Goal: Task Accomplishment & Management: Manage account settings

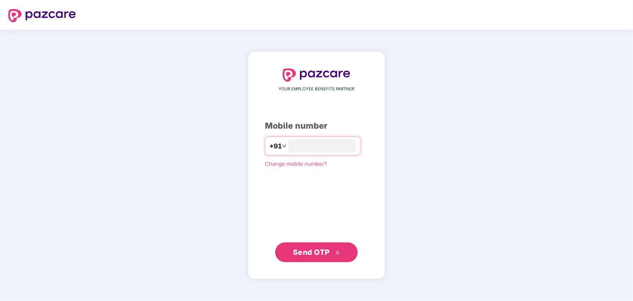
type input "**********"
click at [309, 245] on button "Send OTP" at bounding box center [316, 252] width 83 height 20
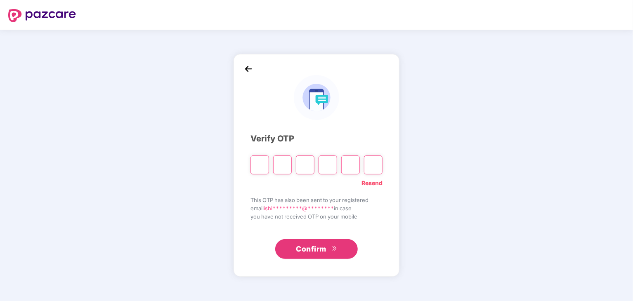
click at [250, 68] on img at bounding box center [248, 69] width 12 height 12
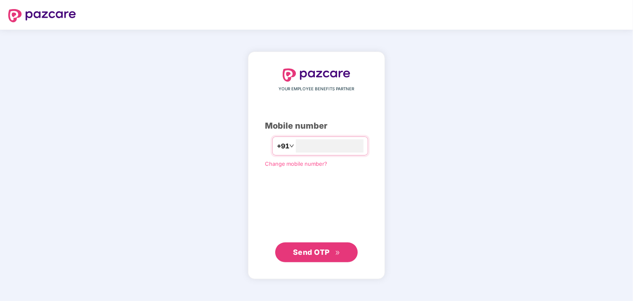
click at [312, 246] on button "Send OTP" at bounding box center [316, 253] width 83 height 20
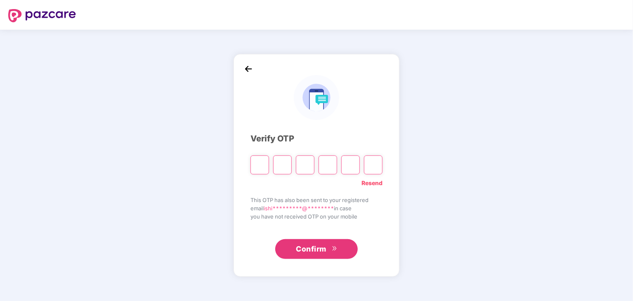
type input "*"
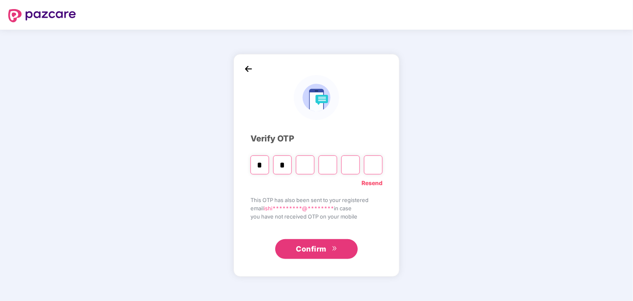
type input "*"
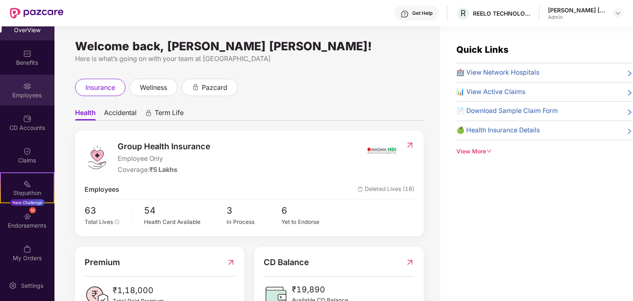
click at [27, 80] on div "Employees" at bounding box center [27, 90] width 54 height 31
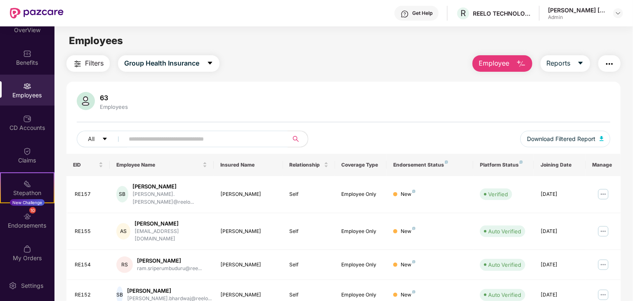
click at [30, 80] on div "Employees" at bounding box center [27, 90] width 54 height 31
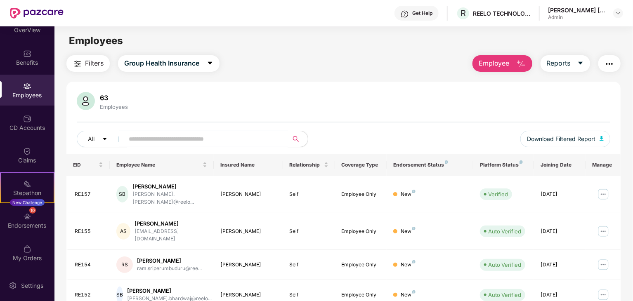
click at [30, 80] on div "Employees" at bounding box center [27, 90] width 54 height 31
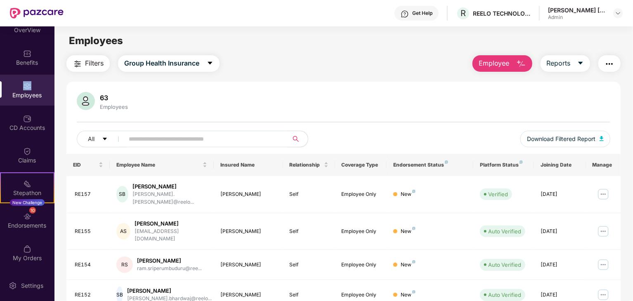
click at [30, 80] on div "Employees" at bounding box center [27, 90] width 54 height 31
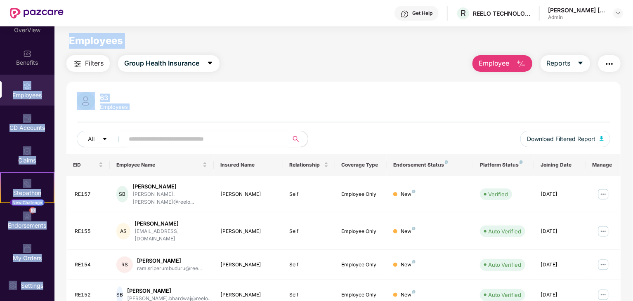
drag, startPoint x: 30, startPoint y: 80, endPoint x: 182, endPoint y: 137, distance: 161.8
click at [182, 137] on div "OverView Benefits Employees CD Accounts Claims Stepathon New Challenge 10 Endor…" at bounding box center [316, 163] width 633 height 275
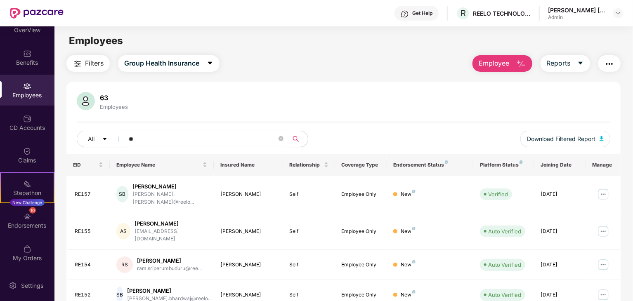
drag, startPoint x: 182, startPoint y: 137, endPoint x: 174, endPoint y: 137, distance: 7.9
click at [174, 137] on input "**" at bounding box center [203, 139] width 148 height 12
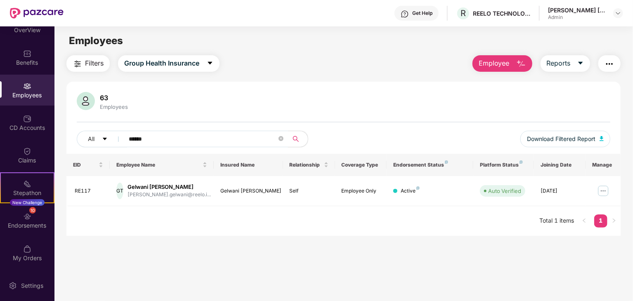
type input "******"
click at [522, 65] on img "button" at bounding box center [521, 64] width 10 height 10
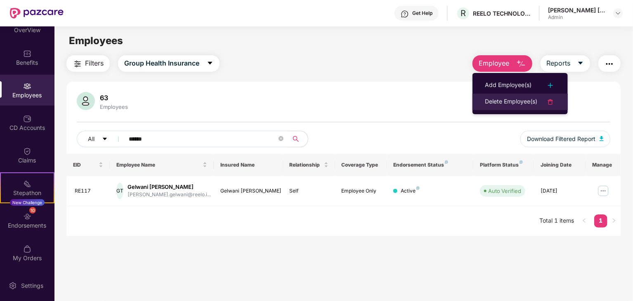
click at [502, 106] on div "Delete Employee(s)" at bounding box center [511, 102] width 52 height 10
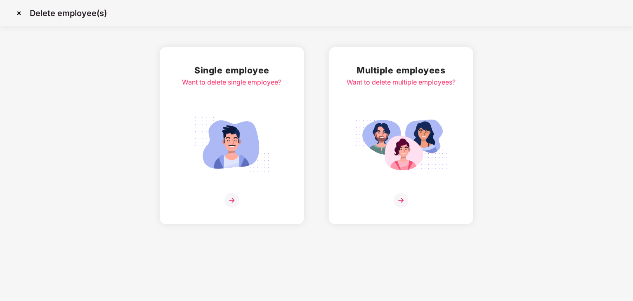
click at [235, 200] on img at bounding box center [231, 200] width 15 height 15
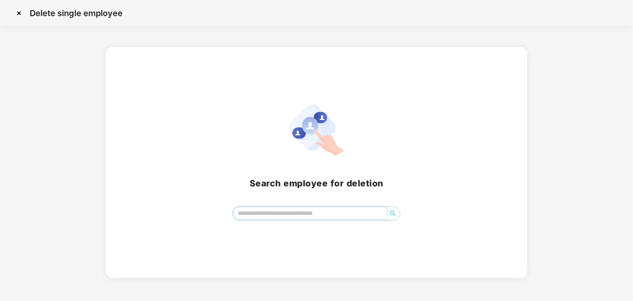
click at [257, 215] on input "search" at bounding box center [309, 213] width 153 height 12
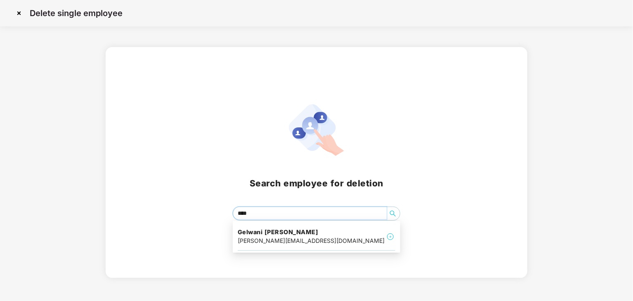
type input "*****"
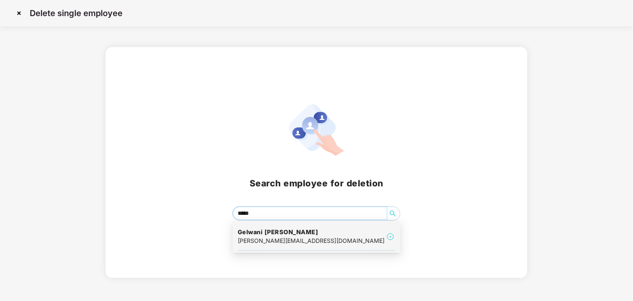
drag, startPoint x: 278, startPoint y: 228, endPoint x: 256, endPoint y: 238, distance: 23.8
click at [256, 238] on div "taruna.gelwani@reelo.io" at bounding box center [311, 240] width 147 height 9
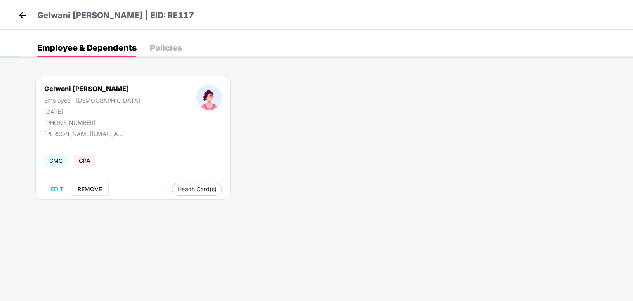
click at [88, 189] on span "REMOVE" at bounding box center [90, 189] width 24 height 7
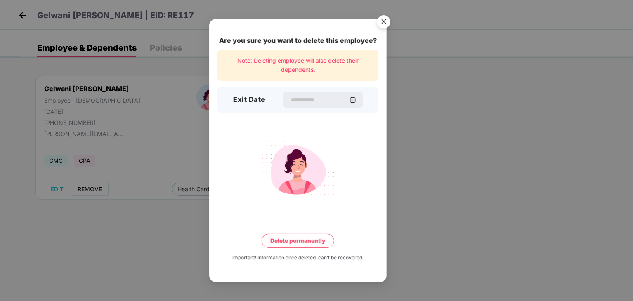
click at [88, 189] on div "Are you sure you want to delete this employee? Note: Deleting employee will als…" at bounding box center [316, 150] width 633 height 301
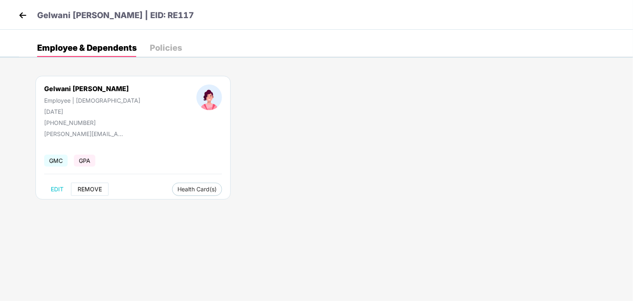
click at [88, 189] on body "Gelwani Taruna | EID: RE117 Employee & Dependents Policies Gelwani Taruna Emplo…" at bounding box center [316, 150] width 633 height 301
click at [88, 189] on span "REMOVE" at bounding box center [90, 189] width 24 height 7
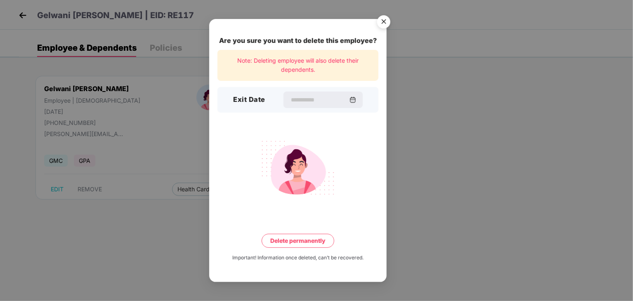
click at [88, 189] on div "Are you sure you want to delete this employee? Note: Deleting employee will als…" at bounding box center [316, 150] width 633 height 301
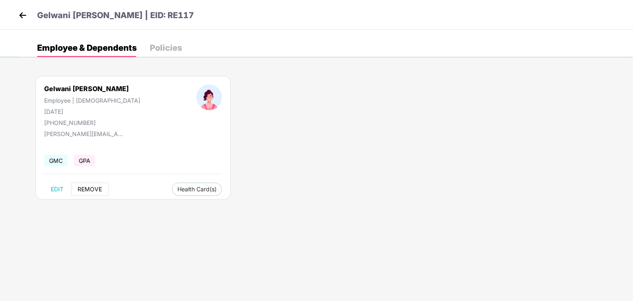
click at [88, 189] on span "REMOVE" at bounding box center [90, 189] width 24 height 7
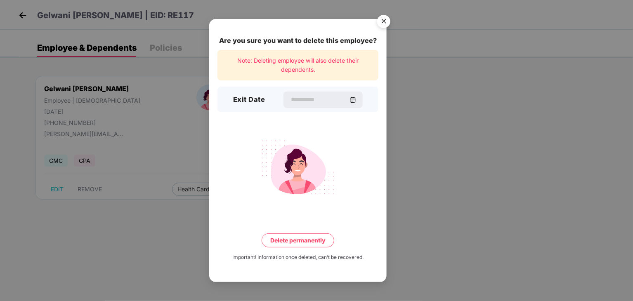
click at [88, 189] on div "Are you sure you want to delete this employee? Note: Deleting employee will als…" at bounding box center [316, 150] width 633 height 301
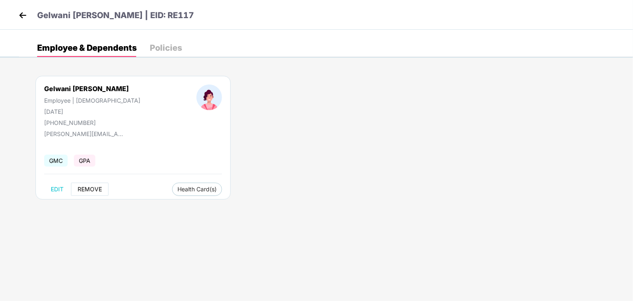
click at [101, 188] on span "REMOVE" at bounding box center [90, 189] width 24 height 7
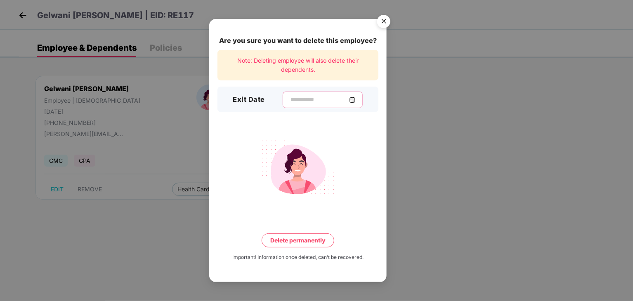
click at [309, 99] on input at bounding box center [319, 99] width 59 height 9
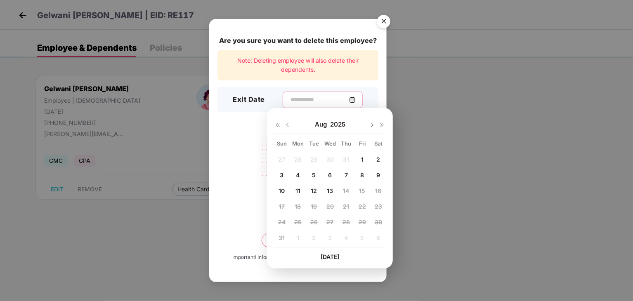
click at [309, 99] on input at bounding box center [319, 99] width 59 height 9
click at [332, 190] on span "13" at bounding box center [330, 190] width 6 height 7
type input "**********"
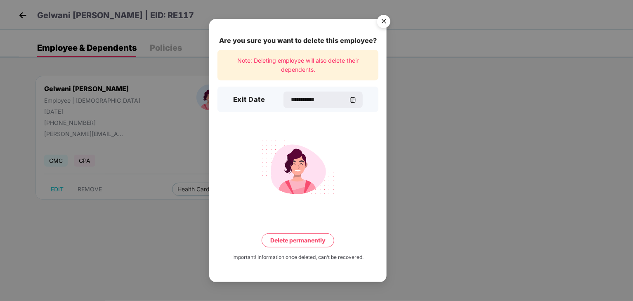
click at [332, 190] on img at bounding box center [298, 167] width 92 height 64
click at [305, 238] on button "Delete permanently" at bounding box center [298, 241] width 73 height 14
click at [305, 238] on button "Delete permanently" at bounding box center [298, 241] width 86 height 14
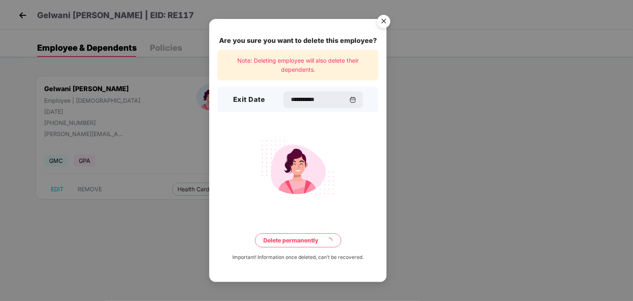
click at [305, 238] on button "Delete permanently" at bounding box center [298, 241] width 86 height 14
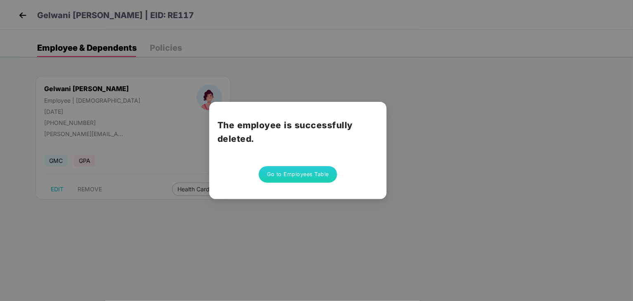
click at [305, 238] on div "The employee is successfully deleted. Go to Employees Table" at bounding box center [316, 150] width 633 height 301
drag, startPoint x: 438, startPoint y: 90, endPoint x: 298, endPoint y: 177, distance: 164.8
click at [298, 177] on div "The employee is successfully deleted. Go to Employees Table" at bounding box center [316, 150] width 633 height 301
click at [298, 177] on button "Go to Employees Table" at bounding box center [298, 174] width 78 height 17
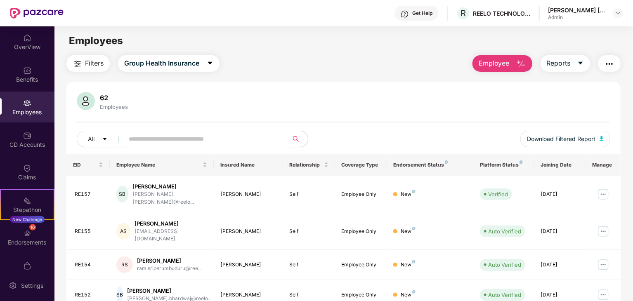
click at [229, 139] on input "text" at bounding box center [203, 139] width 148 height 12
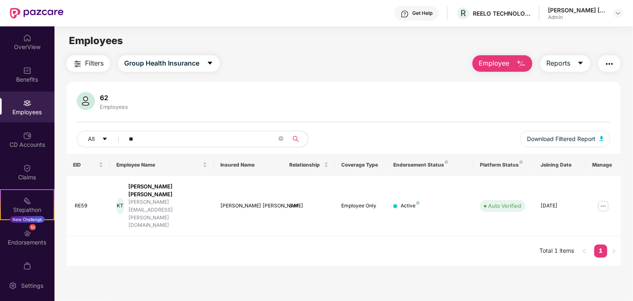
type input "*"
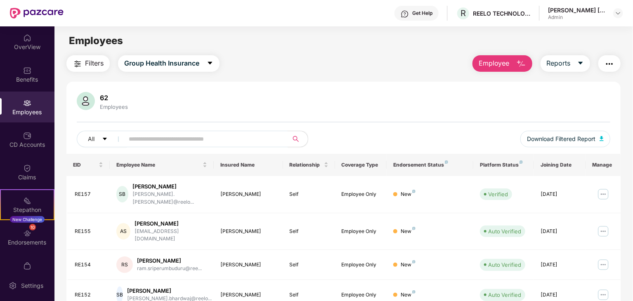
click at [520, 64] on img "button" at bounding box center [521, 64] width 10 height 10
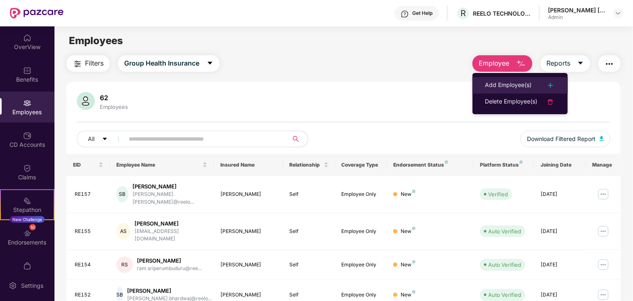
click at [504, 85] on div "Add Employee(s)" at bounding box center [508, 85] width 47 height 10
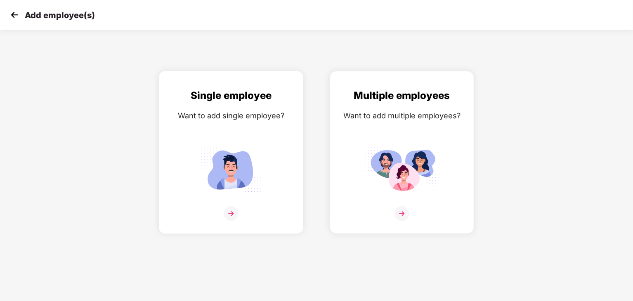
click at [230, 210] on img at bounding box center [231, 213] width 15 height 15
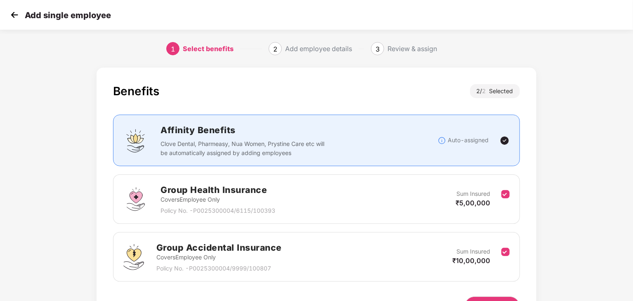
click at [230, 210] on p "Policy No. - P0025300004/6115/100393" at bounding box center [218, 210] width 115 height 9
